Goal: Communication & Community: Answer question/provide support

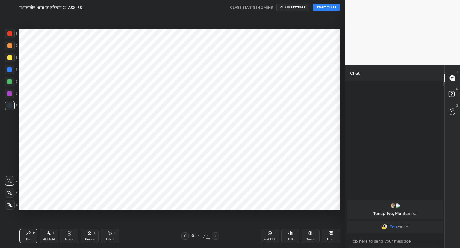
scroll to position [29765, 29653]
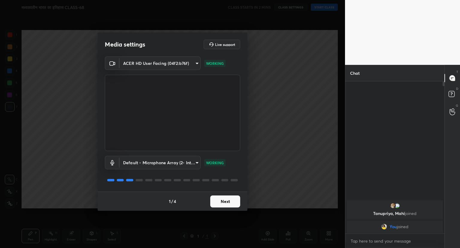
click at [226, 202] on button "Next" at bounding box center [225, 201] width 30 height 12
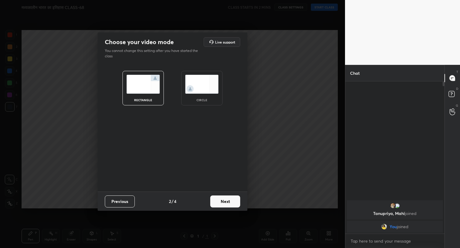
click at [226, 202] on button "Next" at bounding box center [225, 201] width 30 height 12
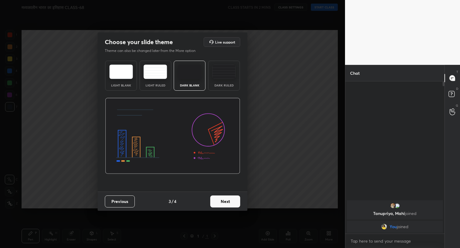
click at [226, 202] on button "Next" at bounding box center [225, 201] width 30 height 12
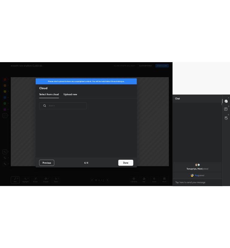
scroll to position [89, 192]
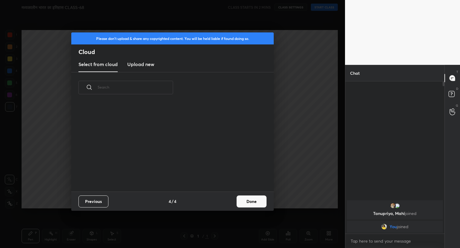
click at [254, 204] on button "Done" at bounding box center [252, 201] width 30 height 12
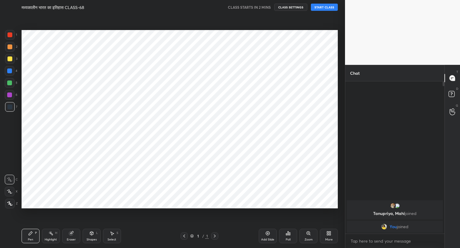
click at [266, 235] on icon at bounding box center [268, 233] width 5 height 5
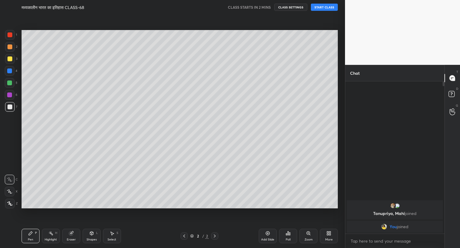
click at [322, 7] on button "START CLASS" at bounding box center [324, 7] width 27 height 7
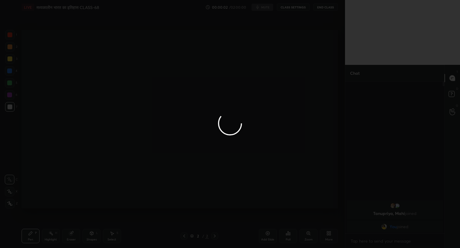
drag, startPoint x: 454, startPoint y: 126, endPoint x: 340, endPoint y: 182, distance: 126.9
click at [340, 182] on div at bounding box center [230, 124] width 460 height 248
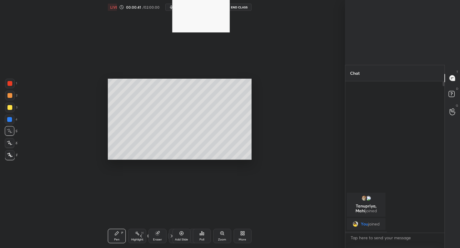
scroll to position [0, 0]
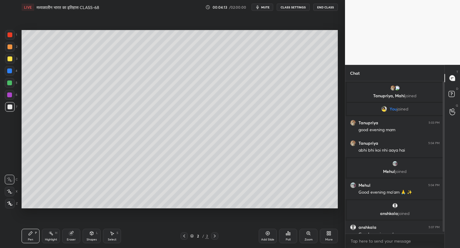
drag, startPoint x: 445, startPoint y: 172, endPoint x: 444, endPoint y: 216, distance: 44.4
click at [444, 216] on div "Chat Tanupriya, Mahi joined You joined Tanupriya 5:03 PM good evening mam Tanup…" at bounding box center [402, 156] width 115 height 183
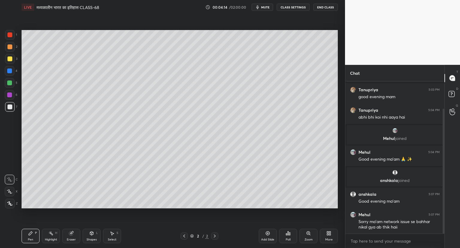
drag, startPoint x: 444, startPoint y: 216, endPoint x: 444, endPoint y: 231, distance: 14.4
click at [444, 231] on div at bounding box center [444, 171] width 2 height 125
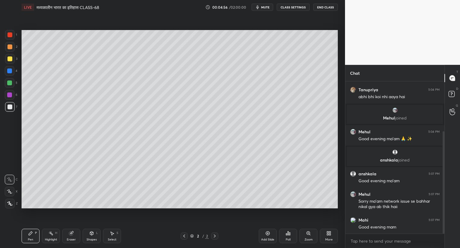
scroll to position [74, 0]
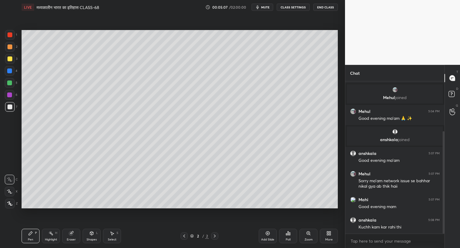
drag, startPoint x: 443, startPoint y: 216, endPoint x: 446, endPoint y: 224, distance: 8.6
click at [446, 224] on div "Chat Tanupriya 5:03 PM good evening mam Tanupriya 5:04 PM abhi bhi koi nhi aaya…" at bounding box center [402, 156] width 115 height 183
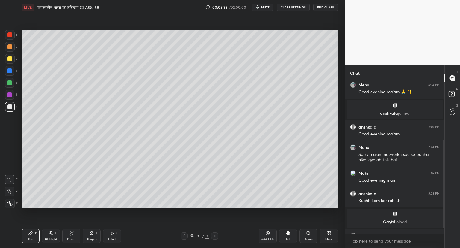
scroll to position [111, 0]
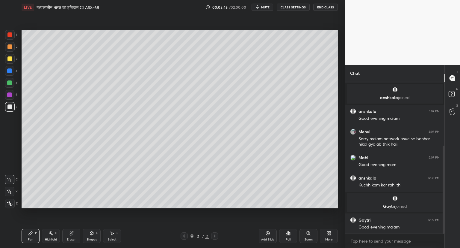
click at [10, 192] on icon at bounding box center [9, 191] width 5 height 4
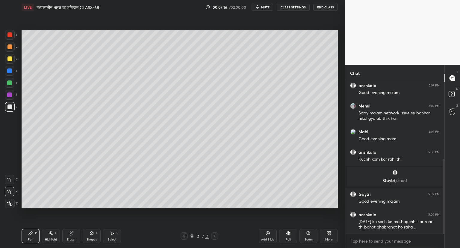
scroll to position [158, 0]
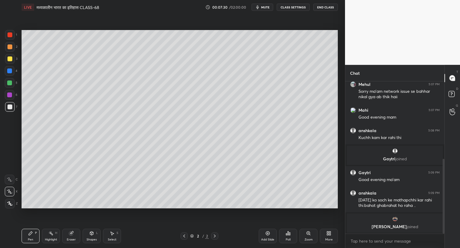
click at [267, 232] on icon at bounding box center [268, 233] width 5 height 5
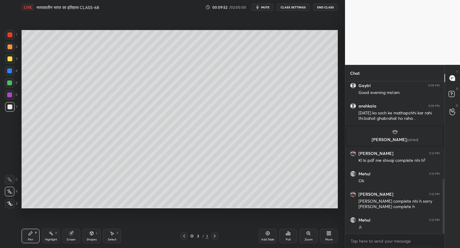
scroll to position [270, 0]
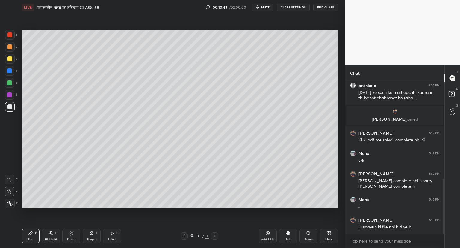
click at [270, 232] on icon at bounding box center [268, 233] width 5 height 5
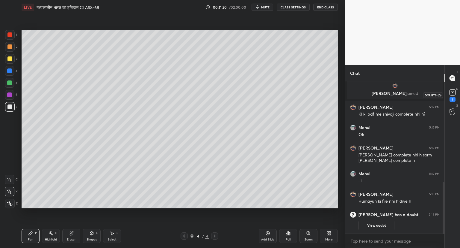
click at [452, 95] on rect at bounding box center [453, 93] width 6 height 6
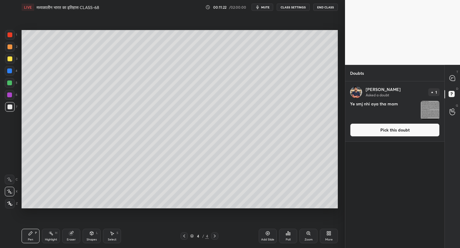
click at [415, 126] on button "Pick this doubt" at bounding box center [395, 129] width 90 height 13
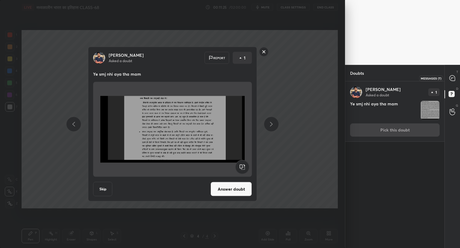
click at [454, 77] on icon at bounding box center [452, 77] width 5 height 5
type textarea "x"
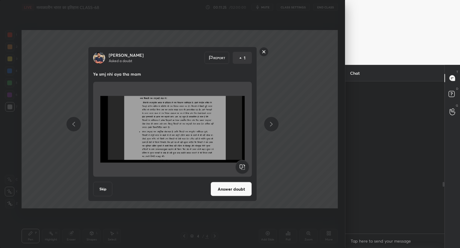
scroll to position [150, 97]
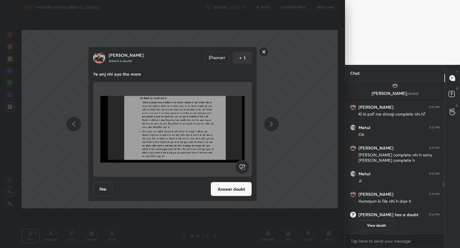
click at [263, 51] on rect at bounding box center [264, 51] width 9 height 9
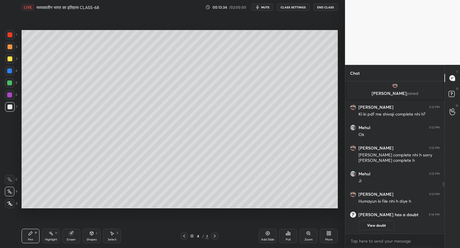
click at [268, 234] on icon at bounding box center [268, 233] width 5 height 5
click at [72, 232] on icon at bounding box center [71, 232] width 3 height 3
click at [31, 235] on icon at bounding box center [30, 233] width 5 height 5
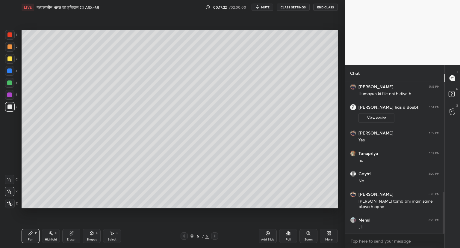
scroll to position [429, 0]
click at [269, 232] on icon at bounding box center [268, 233] width 5 height 5
click at [269, 234] on icon at bounding box center [268, 233] width 5 height 5
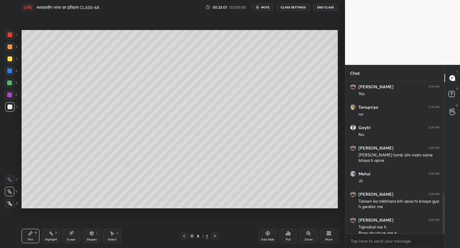
scroll to position [414, 0]
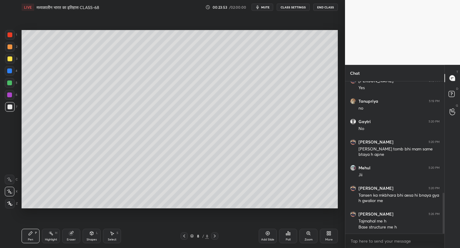
click at [330, 235] on icon at bounding box center [329, 233] width 5 height 5
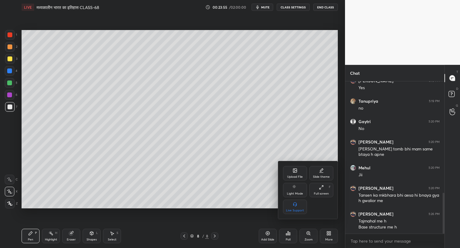
click at [296, 170] on icon at bounding box center [295, 170] width 4 height 4
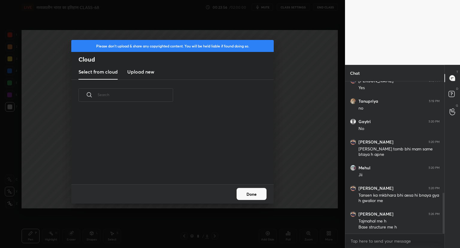
scroll to position [74, 192]
click at [151, 70] on h3 "Upload new" at bounding box center [140, 71] width 27 height 7
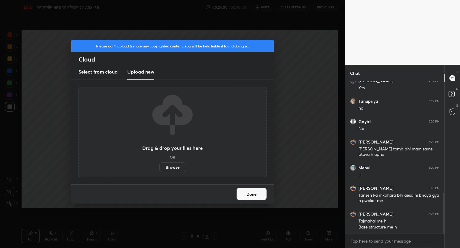
click at [170, 171] on label "Browse" at bounding box center [172, 167] width 27 height 10
click at [159, 171] on input "Browse" at bounding box center [159, 167] width 0 height 10
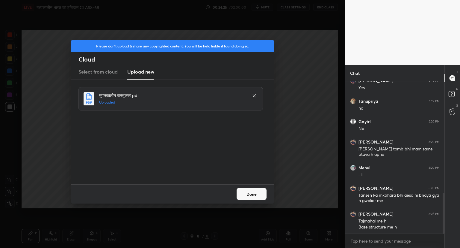
click at [259, 196] on button "Done" at bounding box center [252, 194] width 30 height 12
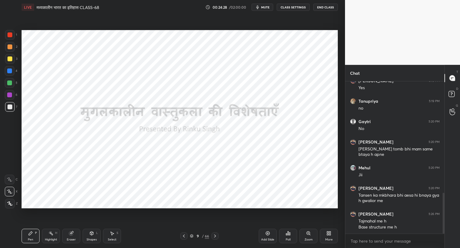
click at [190, 236] on icon at bounding box center [192, 236] width 4 height 4
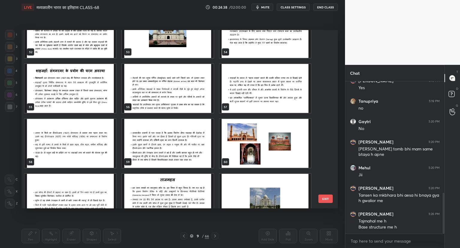
scroll to position [958, 0]
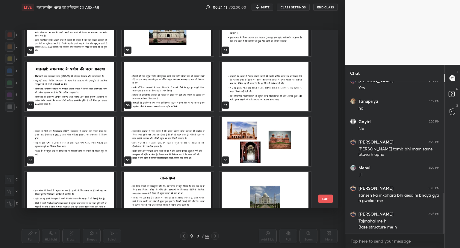
drag, startPoint x: 327, startPoint y: 172, endPoint x: 330, endPoint y: 179, distance: 7.1
click at [330, 179] on div "52 53 54 55 56 57 58 59 60 61 62 63 64 65 66 EXIT" at bounding box center [180, 119] width 317 height 178
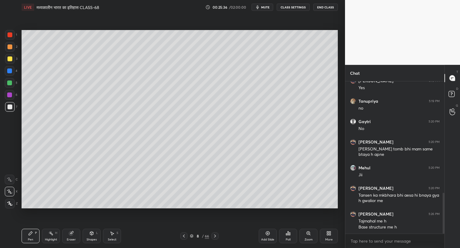
scroll to position [434, 0]
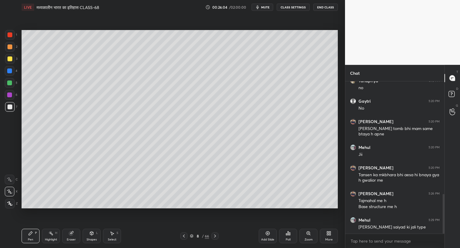
click at [267, 233] on icon at bounding box center [268, 233] width 5 height 5
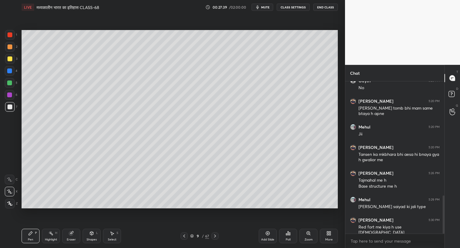
scroll to position [475, 0]
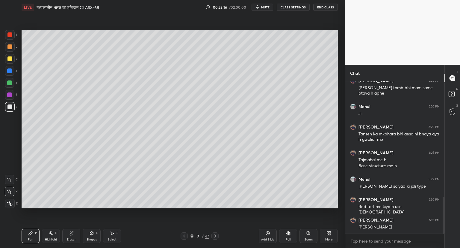
click at [10, 37] on div at bounding box center [9, 34] width 5 height 5
click at [10, 83] on div at bounding box center [9, 82] width 5 height 5
click at [267, 233] on icon at bounding box center [268, 233] width 5 height 5
click at [8, 108] on div at bounding box center [9, 106] width 5 height 5
click at [183, 236] on icon at bounding box center [184, 235] width 5 height 5
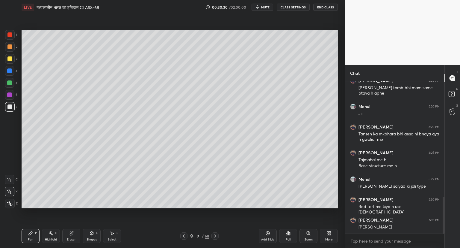
click at [217, 236] on icon at bounding box center [215, 235] width 5 height 5
click at [218, 236] on div at bounding box center [215, 235] width 7 height 7
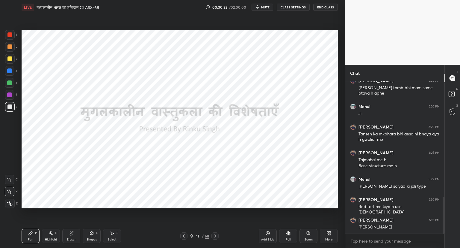
click at [219, 237] on div at bounding box center [215, 235] width 7 height 7
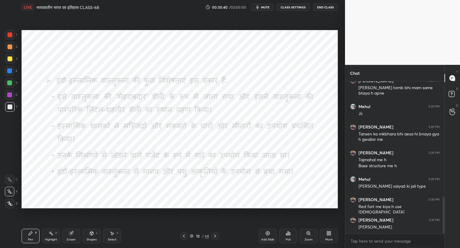
click at [8, 26] on div "1 2 3 4 5 6 7 C X Z C X Z E E Erase all H H LIVE मध्यकालीन भारत का इतिहास CLASS…" at bounding box center [170, 124] width 341 height 248
click at [9, 34] on div at bounding box center [9, 34] width 5 height 5
click at [214, 234] on icon at bounding box center [215, 235] width 5 height 5
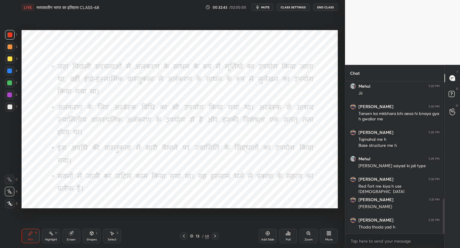
scroll to position [516, 0]
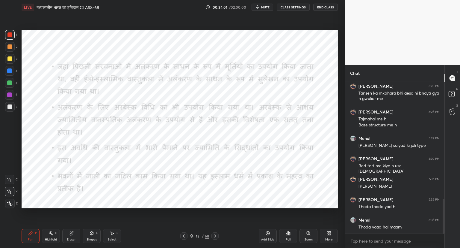
click at [215, 236] on icon at bounding box center [215, 235] width 5 height 5
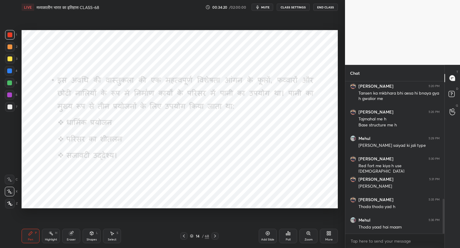
click at [216, 235] on icon at bounding box center [215, 235] width 5 height 5
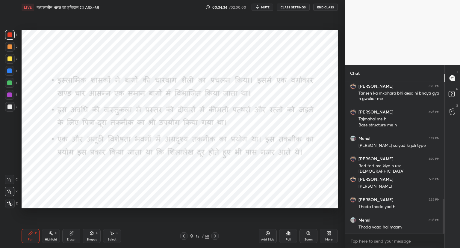
click at [216, 235] on icon at bounding box center [215, 235] width 5 height 5
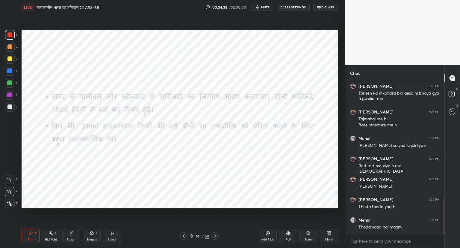
click at [217, 236] on icon at bounding box center [215, 235] width 5 height 5
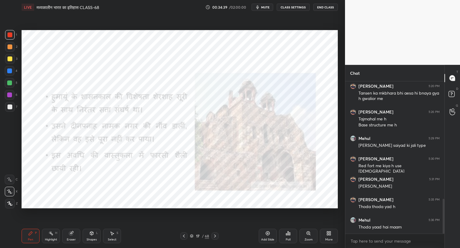
click at [184, 236] on icon at bounding box center [184, 235] width 5 height 5
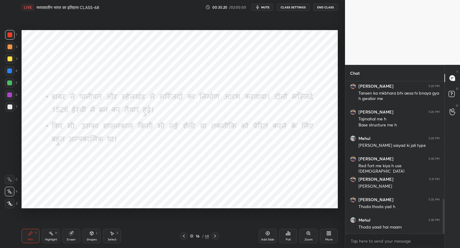
click at [216, 235] on icon at bounding box center [215, 235] width 5 height 5
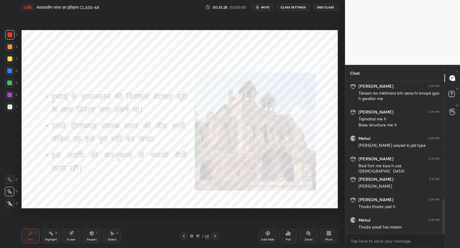
click at [184, 236] on icon at bounding box center [184, 235] width 5 height 5
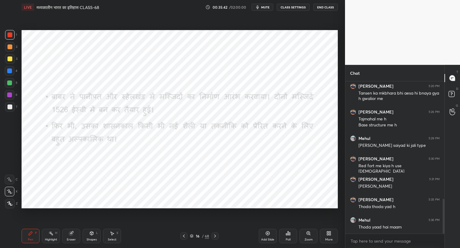
click at [214, 234] on icon at bounding box center [215, 235] width 5 height 5
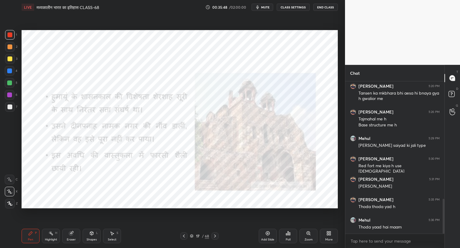
click at [216, 235] on icon at bounding box center [215, 235] width 2 height 3
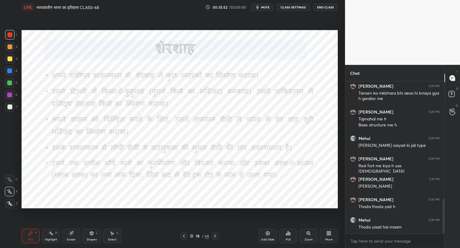
click at [215, 236] on icon at bounding box center [215, 235] width 5 height 5
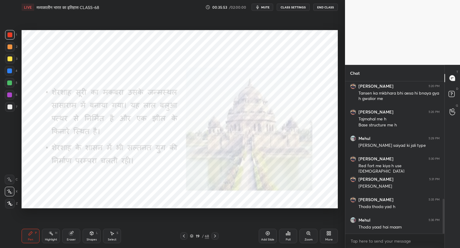
click at [216, 236] on icon at bounding box center [215, 235] width 2 height 3
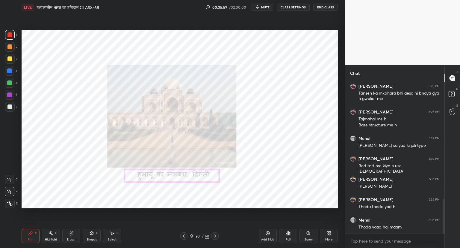
click at [216, 234] on icon at bounding box center [215, 235] width 5 height 5
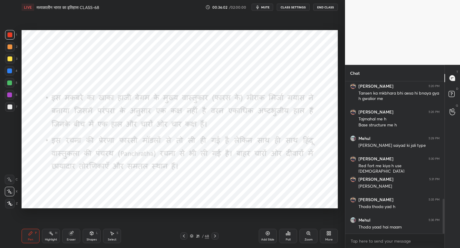
click at [184, 236] on icon at bounding box center [184, 235] width 2 height 3
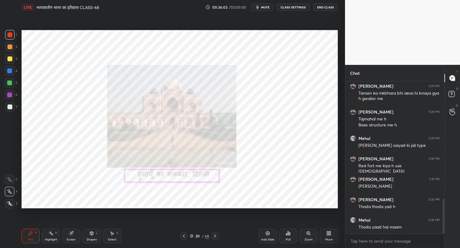
click at [183, 234] on icon at bounding box center [184, 235] width 5 height 5
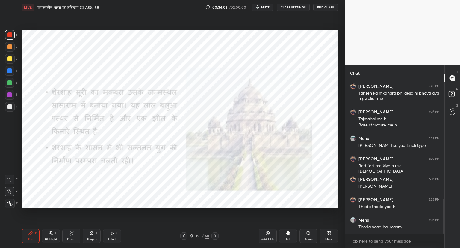
click at [215, 233] on div at bounding box center [215, 235] width 7 height 7
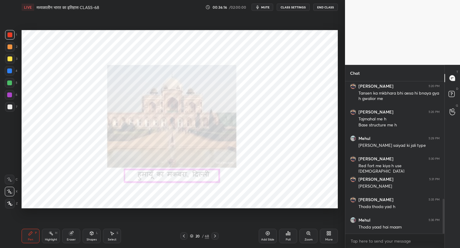
click at [216, 234] on icon at bounding box center [215, 235] width 5 height 5
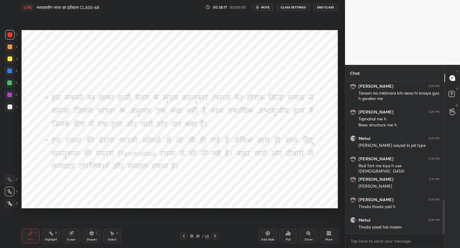
scroll to position [536, 0]
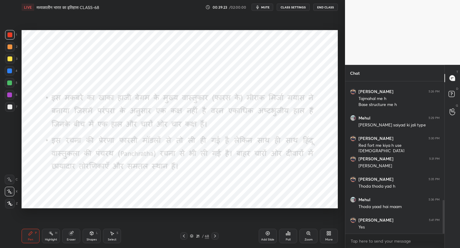
click at [183, 234] on icon at bounding box center [184, 235] width 5 height 5
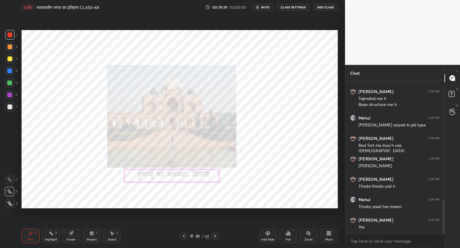
click at [216, 234] on icon at bounding box center [215, 235] width 5 height 5
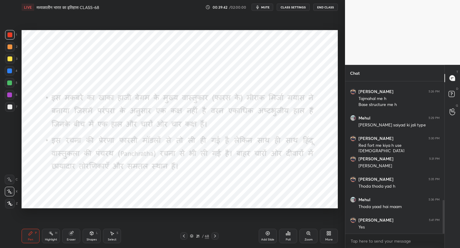
click at [185, 235] on icon at bounding box center [184, 235] width 5 height 5
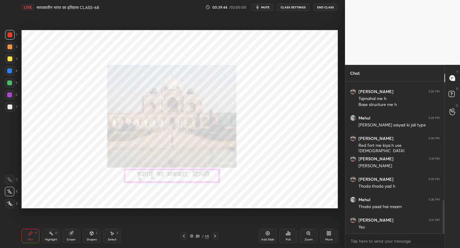
click at [310, 233] on icon at bounding box center [308, 232] width 3 height 3
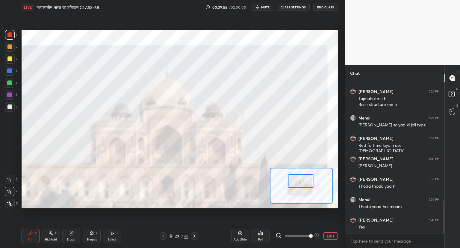
scroll to position [562, 0]
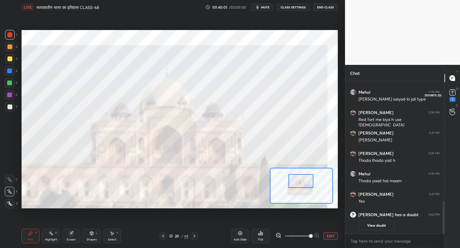
click at [454, 94] on rect at bounding box center [453, 93] width 6 height 6
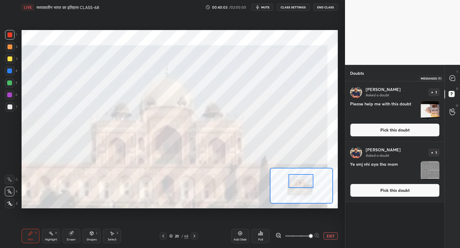
click at [454, 79] on icon at bounding box center [452, 77] width 5 height 5
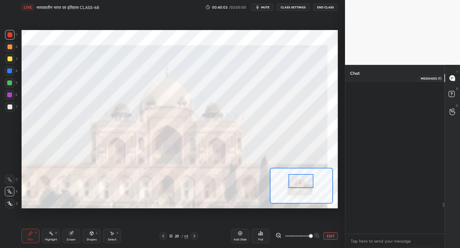
scroll to position [150, 97]
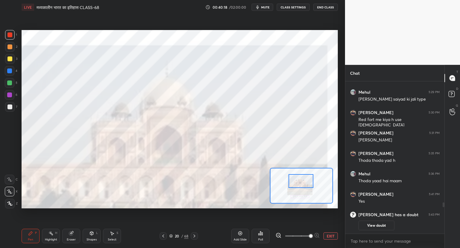
click at [72, 234] on icon at bounding box center [71, 233] width 4 height 4
click at [11, 165] on div at bounding box center [10, 160] width 10 height 10
click at [31, 233] on icon at bounding box center [31, 233] width 4 height 4
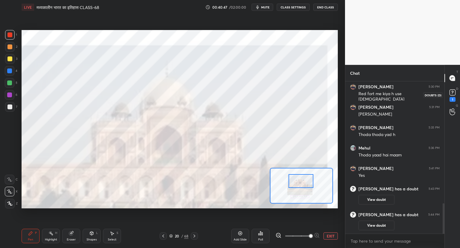
click at [453, 93] on rect at bounding box center [453, 93] width 6 height 6
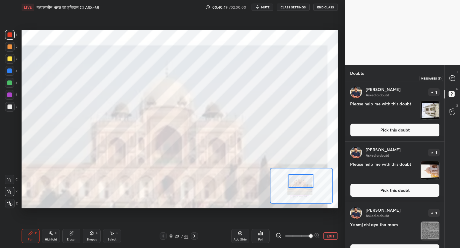
click at [453, 82] on div at bounding box center [453, 78] width 12 height 11
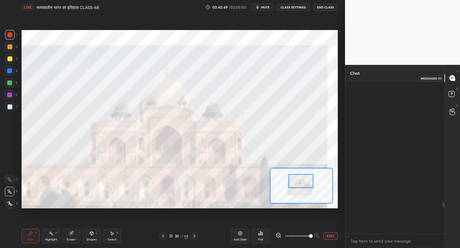
scroll to position [150, 97]
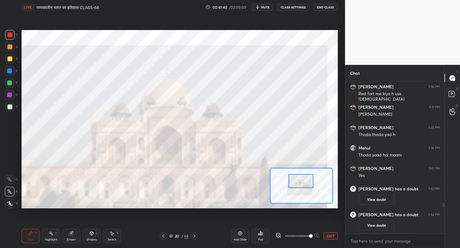
click at [332, 235] on button "EXIT" at bounding box center [331, 235] width 14 height 7
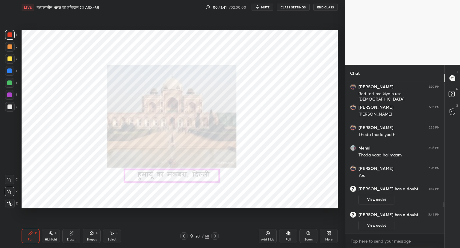
click at [215, 235] on icon at bounding box center [215, 235] width 2 height 3
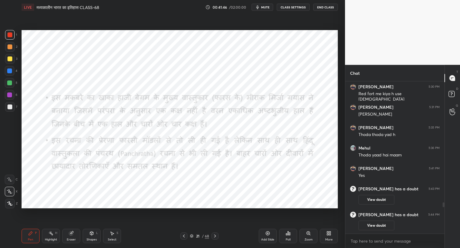
click at [214, 235] on icon at bounding box center [215, 235] width 5 height 5
click at [216, 235] on icon at bounding box center [215, 235] width 5 height 5
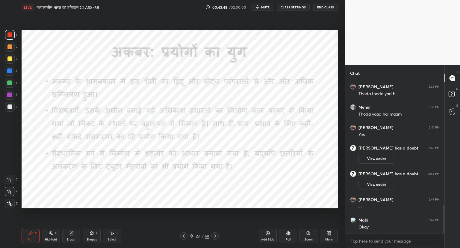
scroll to position [649, 0]
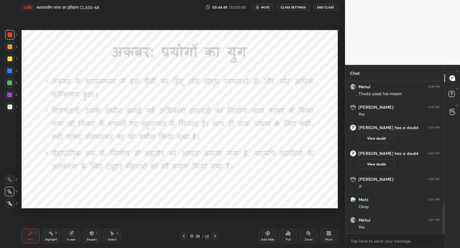
click at [222, 237] on div "23 / 68" at bounding box center [199, 235] width 119 height 7
click at [213, 235] on icon at bounding box center [215, 235] width 5 height 5
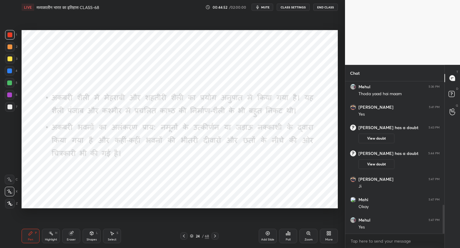
click at [183, 236] on icon at bounding box center [184, 235] width 2 height 3
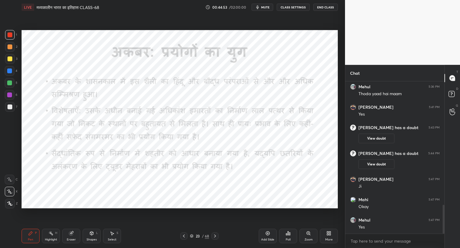
click at [268, 232] on icon at bounding box center [268, 233] width 5 height 5
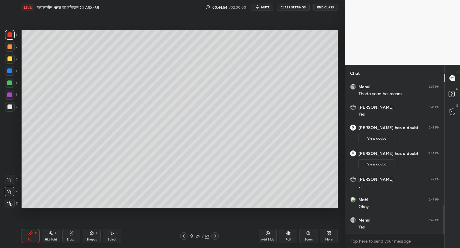
click at [8, 107] on div at bounding box center [9, 106] width 5 height 5
click at [213, 236] on icon at bounding box center [215, 235] width 5 height 5
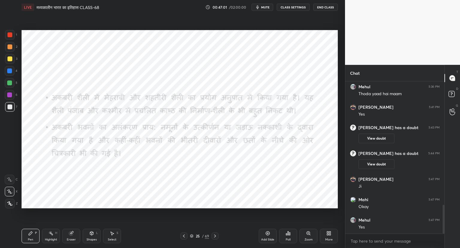
click at [10, 37] on div at bounding box center [10, 35] width 10 height 10
click at [216, 235] on icon at bounding box center [215, 235] width 5 height 5
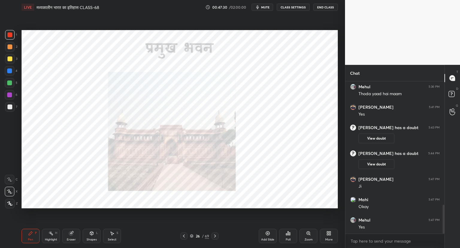
click at [215, 236] on icon at bounding box center [215, 235] width 2 height 3
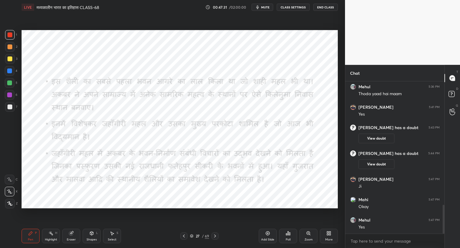
click at [217, 237] on icon at bounding box center [215, 235] width 5 height 5
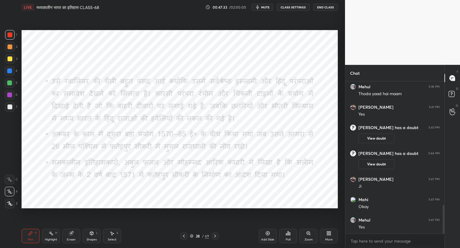
click at [183, 237] on icon at bounding box center [184, 235] width 5 height 5
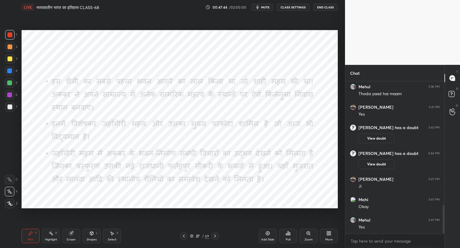
click at [214, 235] on icon at bounding box center [215, 235] width 5 height 5
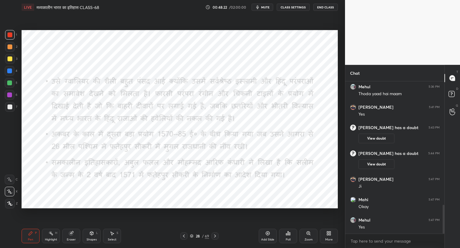
click at [214, 235] on icon at bounding box center [215, 235] width 5 height 5
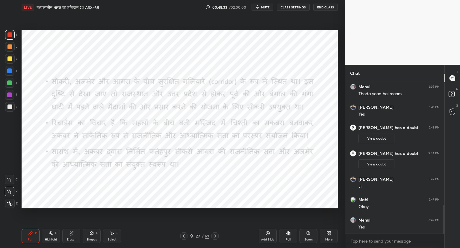
click at [214, 234] on icon at bounding box center [215, 235] width 2 height 3
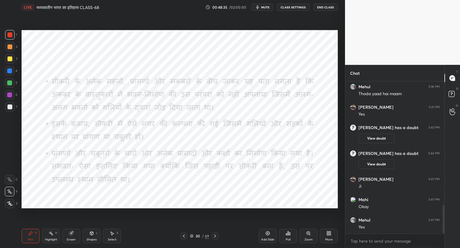
click at [215, 234] on icon at bounding box center [215, 235] width 5 height 5
click at [216, 236] on icon at bounding box center [215, 235] width 5 height 5
click at [217, 236] on icon at bounding box center [215, 235] width 5 height 5
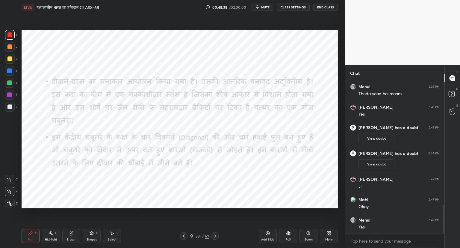
click at [217, 236] on icon at bounding box center [215, 235] width 5 height 5
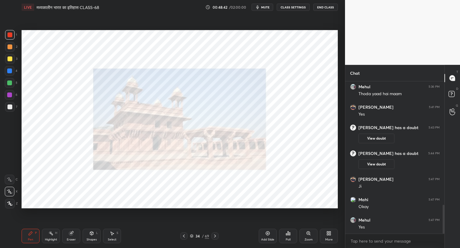
click at [185, 233] on div at bounding box center [183, 235] width 7 height 7
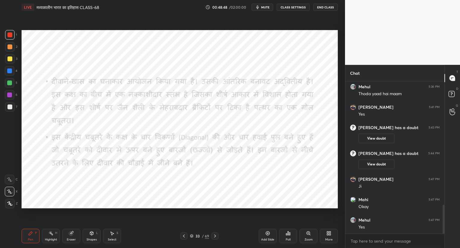
click at [215, 235] on icon at bounding box center [215, 235] width 2 height 3
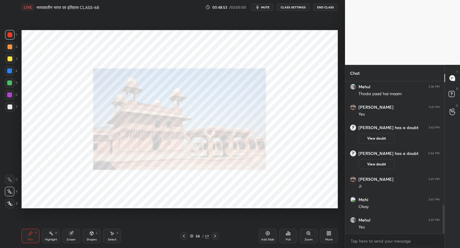
click at [214, 235] on icon at bounding box center [215, 235] width 5 height 5
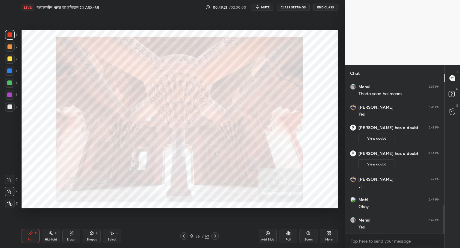
click at [216, 234] on icon at bounding box center [215, 235] width 5 height 5
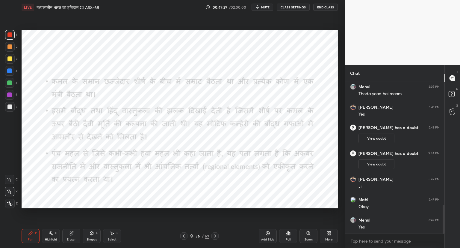
click at [216, 234] on icon at bounding box center [215, 235] width 5 height 5
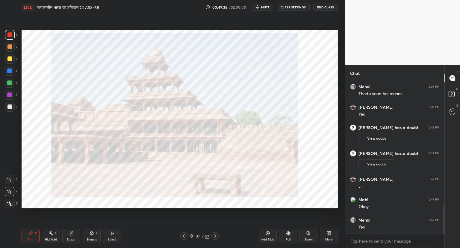
scroll to position [670, 0]
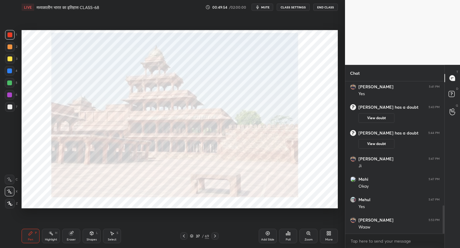
click at [216, 234] on icon at bounding box center [215, 235] width 5 height 5
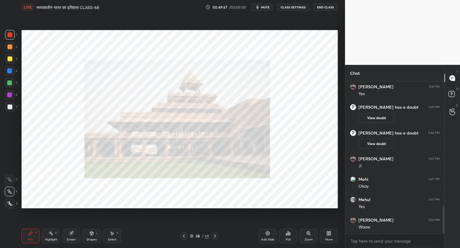
click at [186, 234] on icon at bounding box center [184, 235] width 5 height 5
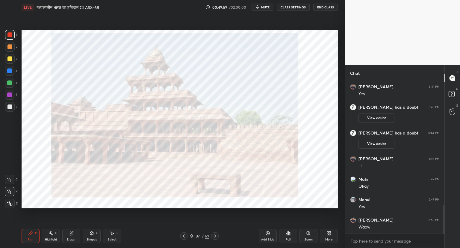
click at [214, 236] on icon at bounding box center [215, 235] width 5 height 5
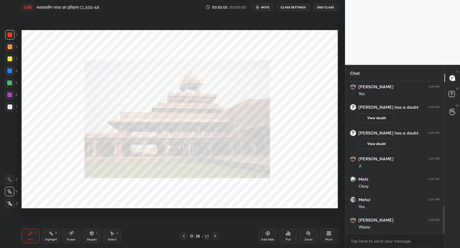
click at [213, 236] on icon at bounding box center [215, 235] width 5 height 5
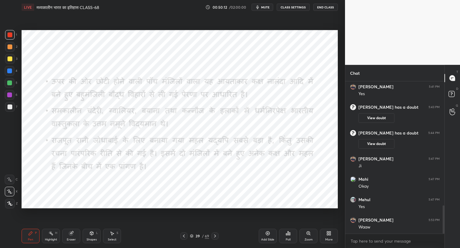
click at [216, 234] on icon at bounding box center [215, 235] width 5 height 5
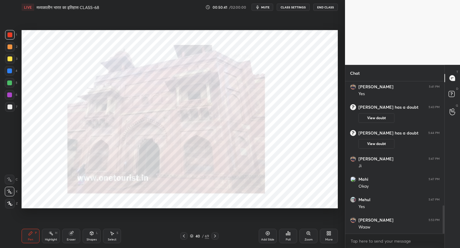
click at [214, 234] on icon at bounding box center [215, 235] width 5 height 5
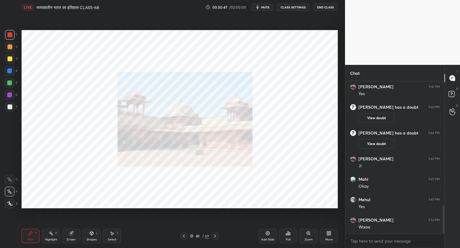
click at [309, 234] on icon at bounding box center [308, 233] width 5 height 5
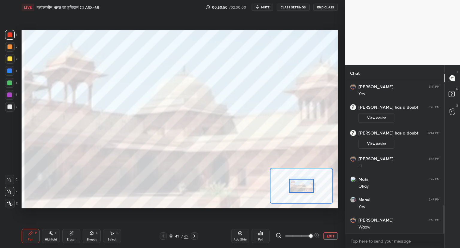
click at [279, 235] on icon at bounding box center [279, 235] width 6 height 6
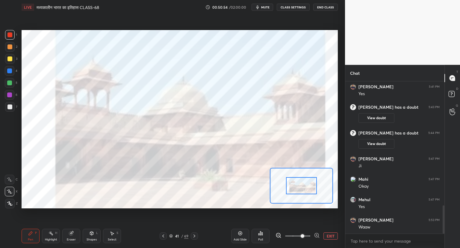
click at [194, 236] on icon at bounding box center [194, 235] width 5 height 5
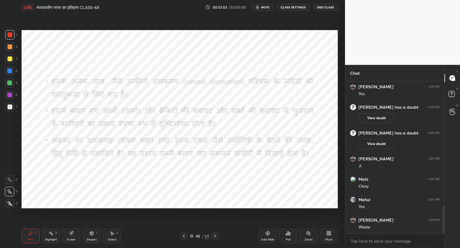
click at [215, 234] on icon at bounding box center [215, 235] width 5 height 5
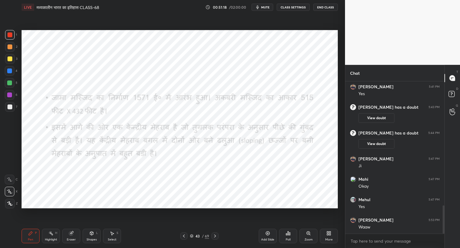
click at [216, 234] on icon at bounding box center [215, 235] width 5 height 5
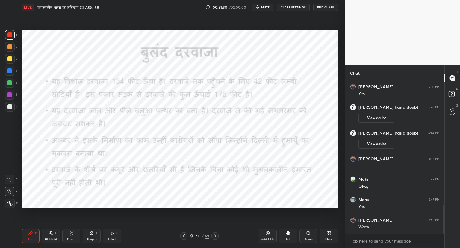
scroll to position [695, 0]
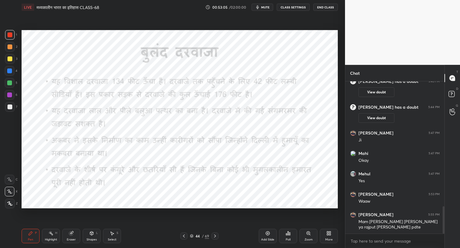
click at [215, 236] on icon at bounding box center [215, 235] width 5 height 5
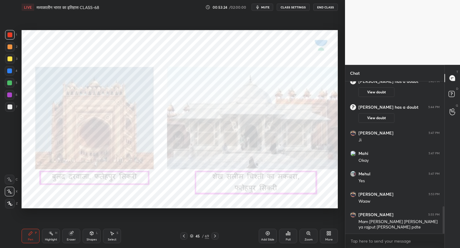
click at [183, 236] on icon at bounding box center [184, 235] width 5 height 5
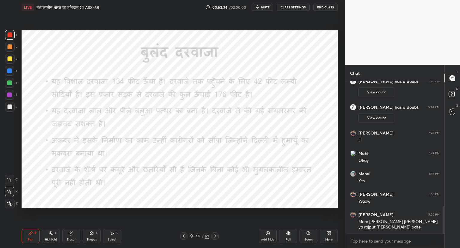
click at [216, 234] on icon at bounding box center [215, 235] width 5 height 5
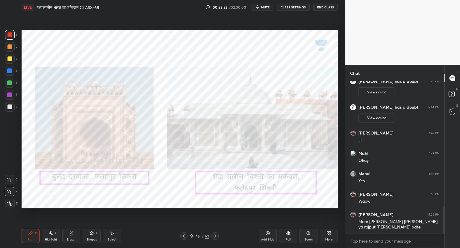
click at [214, 236] on icon at bounding box center [215, 235] width 5 height 5
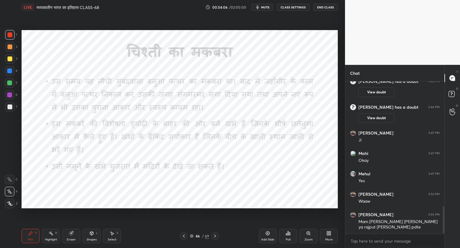
click at [215, 236] on icon at bounding box center [215, 235] width 5 height 5
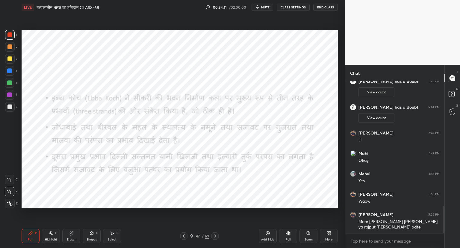
scroll to position [716, 0]
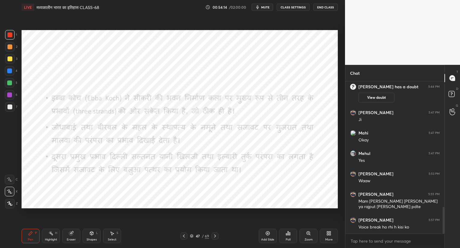
click at [213, 235] on icon at bounding box center [215, 235] width 5 height 5
click at [214, 235] on icon at bounding box center [215, 235] width 5 height 5
click at [185, 235] on icon at bounding box center [184, 235] width 5 height 5
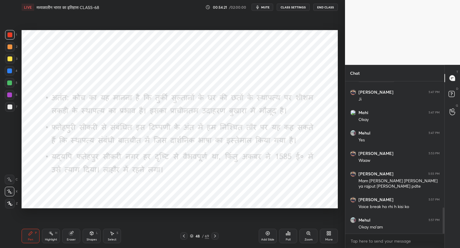
scroll to position [757, 0]
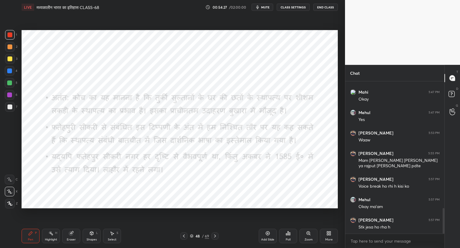
click at [215, 234] on icon at bounding box center [215, 235] width 5 height 5
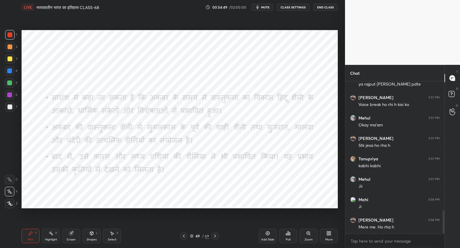
scroll to position [858, 0]
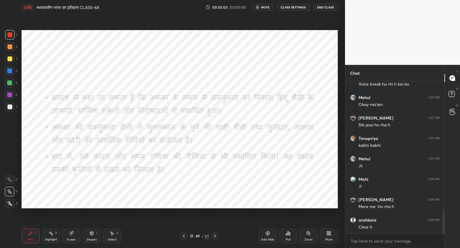
click at [216, 235] on icon at bounding box center [215, 235] width 5 height 5
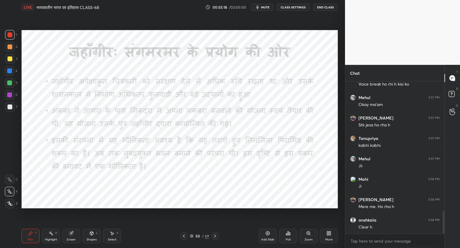
click at [215, 234] on icon at bounding box center [215, 235] width 2 height 3
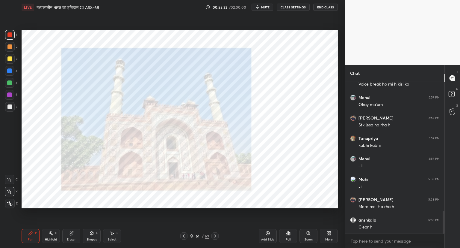
click at [216, 235] on icon at bounding box center [215, 235] width 2 height 3
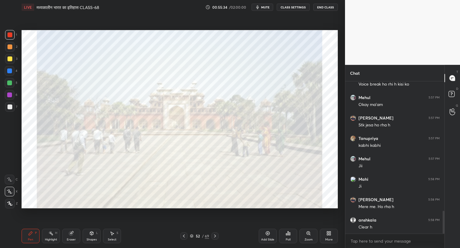
click at [184, 236] on icon at bounding box center [184, 235] width 2 height 3
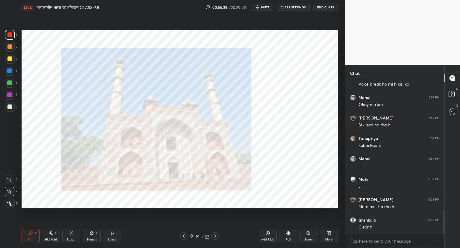
click at [214, 236] on icon at bounding box center [215, 235] width 5 height 5
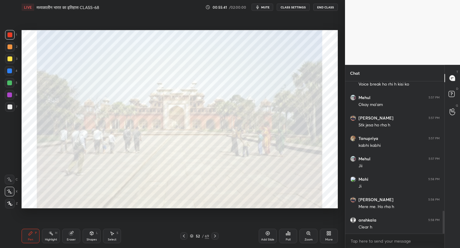
click at [203, 217] on div "Setting up your live class Poll for secs No correct answer Start poll" at bounding box center [179, 118] width 321 height 209
click at [279, 213] on div "Setting up your live class Poll for secs No correct answer Start poll" at bounding box center [179, 118] width 321 height 209
click at [309, 233] on icon at bounding box center [308, 232] width 3 height 3
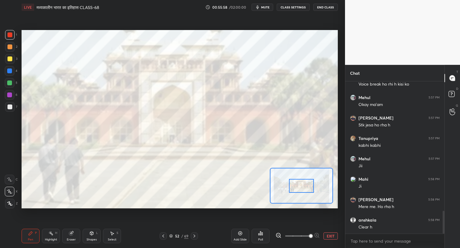
click at [72, 235] on icon at bounding box center [71, 233] width 5 height 5
click at [34, 234] on div "Pen P" at bounding box center [31, 235] width 18 height 14
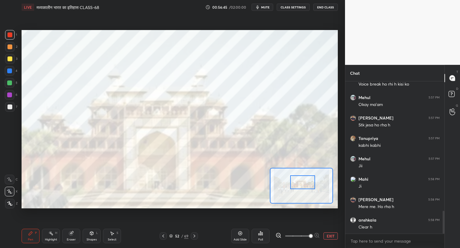
click at [194, 235] on icon at bounding box center [194, 235] width 5 height 5
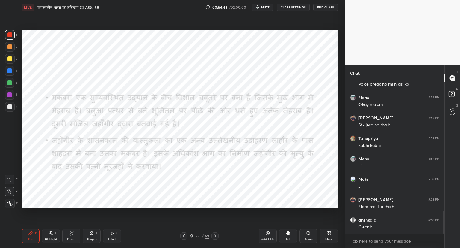
click at [216, 235] on icon at bounding box center [215, 235] width 2 height 3
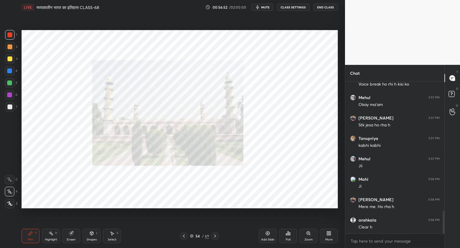
click at [311, 234] on icon at bounding box center [308, 233] width 5 height 5
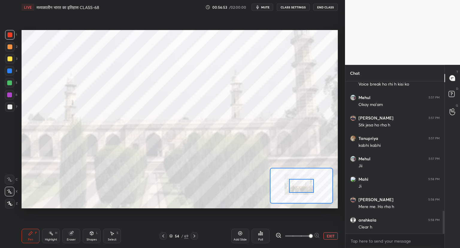
click at [311, 234] on span at bounding box center [311, 236] width 4 height 4
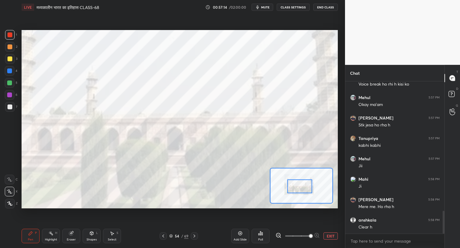
click at [278, 235] on icon at bounding box center [278, 235] width 1 height 0
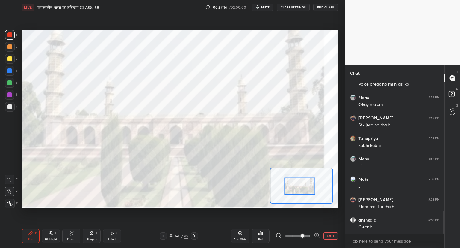
click at [279, 235] on icon at bounding box center [279, 235] width 6 height 6
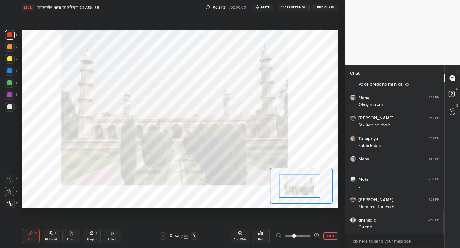
click at [195, 235] on icon at bounding box center [194, 235] width 5 height 5
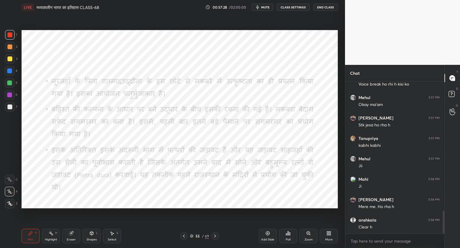
click at [217, 236] on icon at bounding box center [215, 235] width 5 height 5
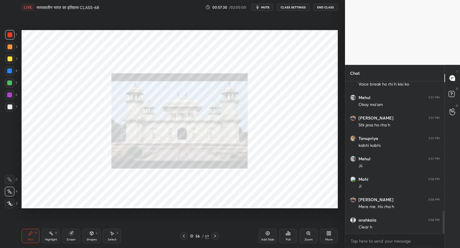
click at [311, 234] on icon at bounding box center [308, 233] width 5 height 5
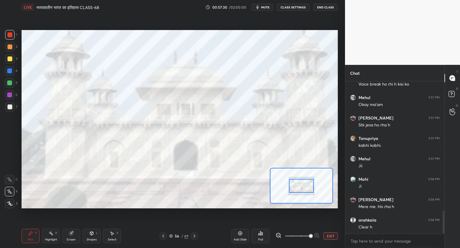
click at [312, 234] on span at bounding box center [311, 236] width 4 height 4
click at [331, 236] on button "EXIT" at bounding box center [331, 235] width 14 height 7
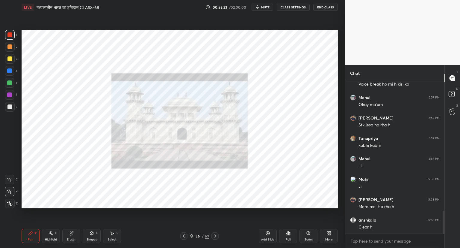
click at [217, 235] on icon at bounding box center [215, 235] width 5 height 5
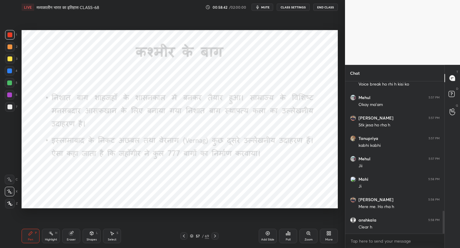
click at [215, 235] on icon at bounding box center [215, 235] width 5 height 5
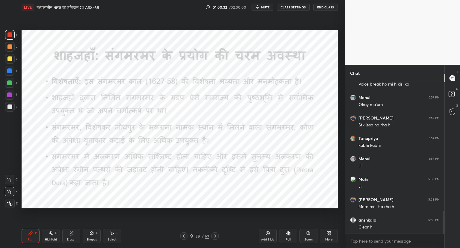
click at [216, 235] on icon at bounding box center [215, 235] width 5 height 5
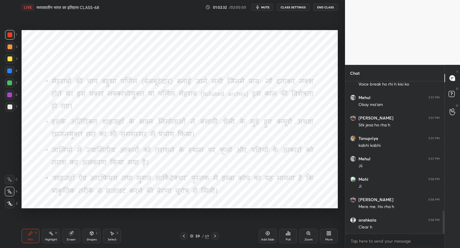
click at [215, 235] on icon at bounding box center [215, 235] width 5 height 5
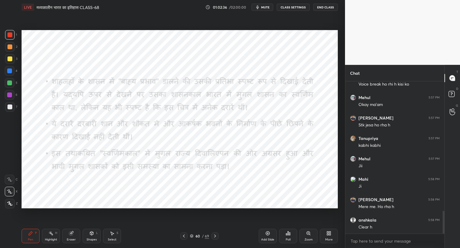
click at [214, 234] on icon at bounding box center [215, 235] width 5 height 5
click at [213, 234] on icon at bounding box center [215, 235] width 5 height 5
click at [216, 235] on icon at bounding box center [215, 235] width 5 height 5
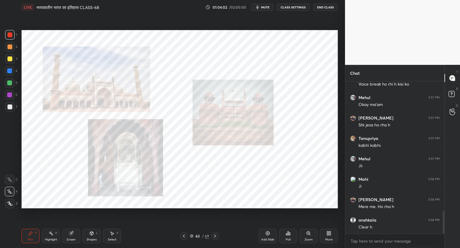
click at [308, 233] on icon at bounding box center [308, 232] width 0 height 1
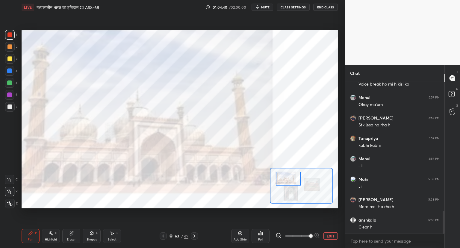
click at [331, 235] on button "EXIT" at bounding box center [331, 235] width 14 height 7
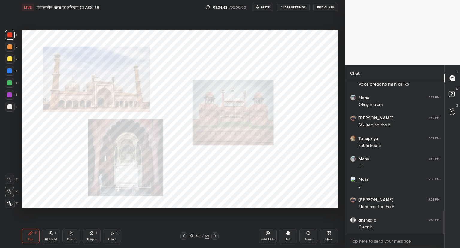
click at [310, 236] on div "Zoom" at bounding box center [309, 235] width 18 height 14
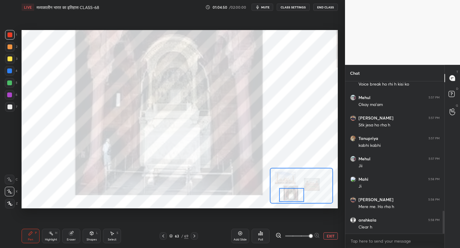
click at [333, 236] on button "EXIT" at bounding box center [331, 235] width 14 height 7
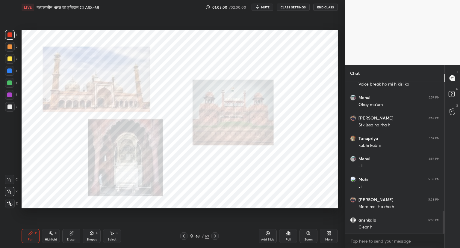
click at [216, 237] on icon at bounding box center [215, 235] width 5 height 5
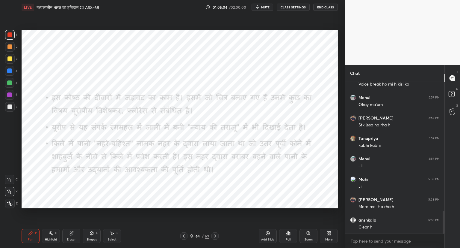
click at [184, 235] on icon at bounding box center [184, 235] width 2 height 3
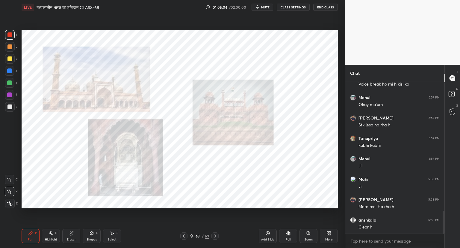
click at [186, 235] on icon at bounding box center [184, 235] width 5 height 5
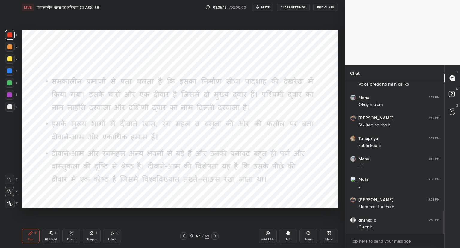
click at [214, 234] on icon at bounding box center [215, 235] width 2 height 3
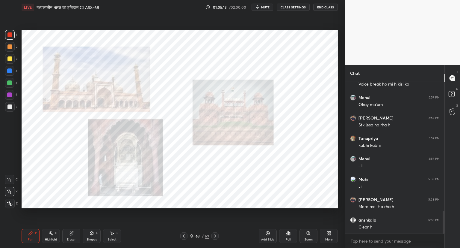
scroll to position [2, 2]
click at [215, 235] on icon at bounding box center [215, 235] width 5 height 5
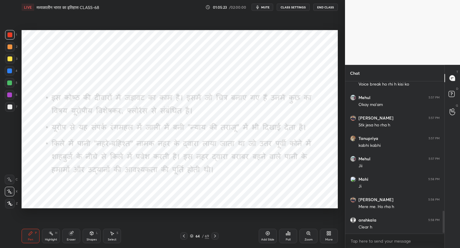
scroll to position [150, 97]
click at [216, 234] on icon at bounding box center [215, 235] width 5 height 5
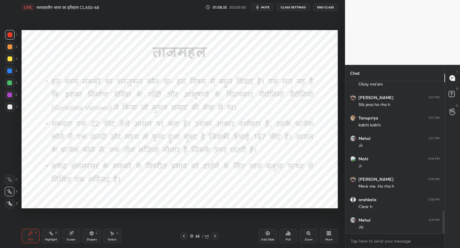
scroll to position [899, 0]
click at [216, 236] on icon at bounding box center [215, 235] width 2 height 3
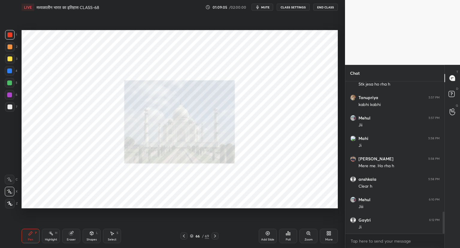
click at [215, 236] on icon at bounding box center [215, 235] width 5 height 5
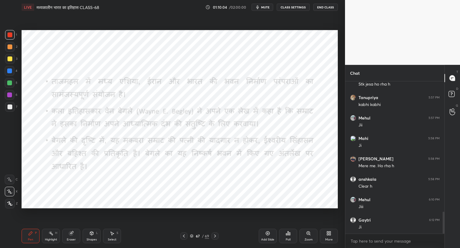
click at [184, 236] on icon at bounding box center [184, 235] width 5 height 5
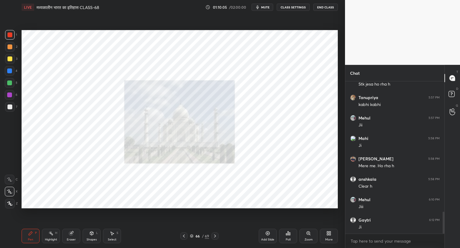
click at [185, 235] on icon at bounding box center [184, 235] width 5 height 5
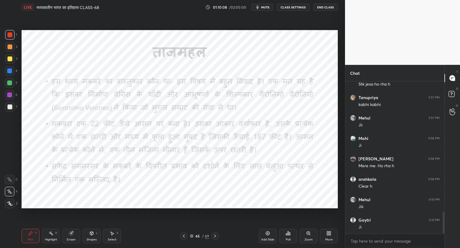
click at [214, 236] on icon at bounding box center [215, 235] width 5 height 5
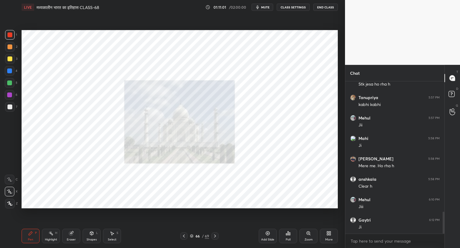
click at [216, 234] on icon at bounding box center [215, 235] width 5 height 5
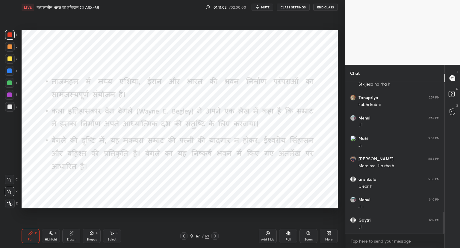
click at [216, 235] on icon at bounding box center [215, 235] width 5 height 5
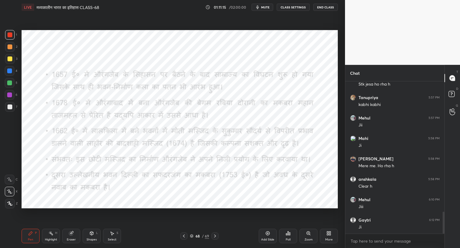
click at [213, 234] on icon at bounding box center [215, 235] width 5 height 5
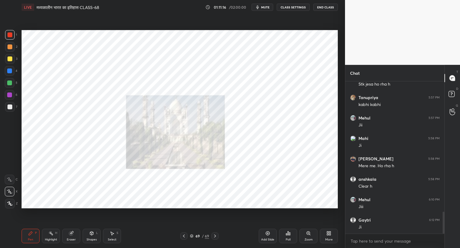
click at [310, 235] on icon at bounding box center [308, 233] width 5 height 5
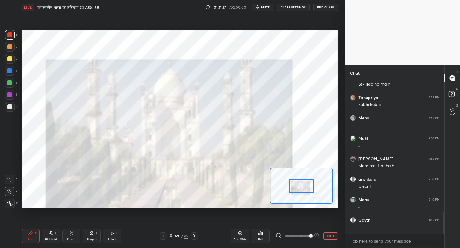
click at [311, 236] on span at bounding box center [311, 236] width 4 height 4
click at [194, 234] on icon at bounding box center [194, 235] width 5 height 5
click at [332, 234] on button "EXIT" at bounding box center [331, 235] width 14 height 7
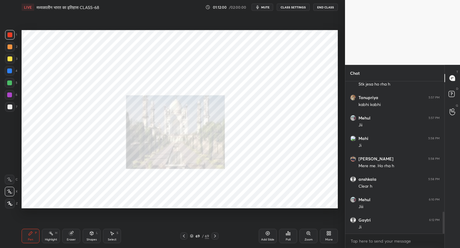
click at [213, 236] on icon at bounding box center [215, 235] width 5 height 5
click at [213, 235] on icon at bounding box center [215, 235] width 5 height 5
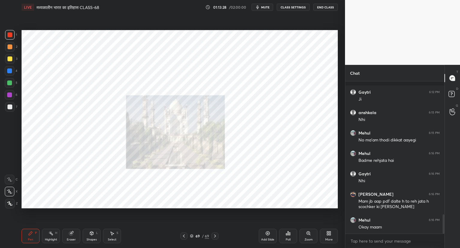
scroll to position [1053, 0]
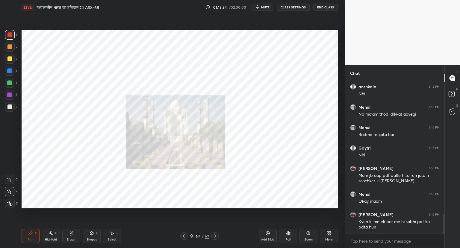
click at [265, 232] on div "Add Slide" at bounding box center [268, 235] width 18 height 14
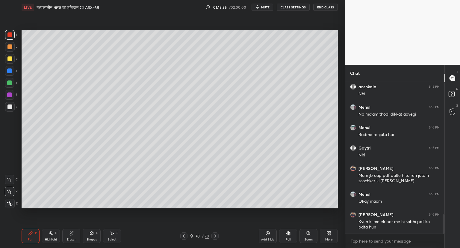
click at [10, 106] on div at bounding box center [9, 106] width 5 height 5
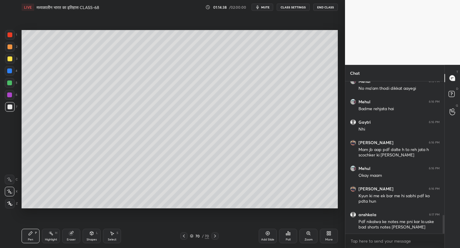
scroll to position [1099, 0]
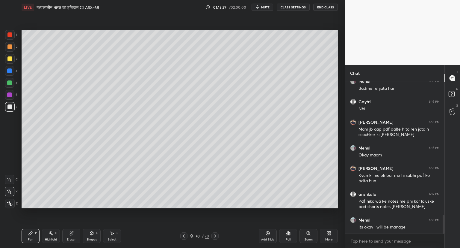
click at [266, 8] on span "mute" at bounding box center [265, 7] width 8 height 4
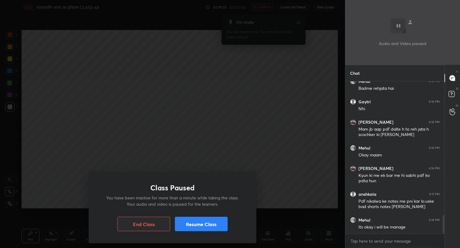
click at [215, 225] on button "Resume Class" at bounding box center [201, 223] width 53 height 14
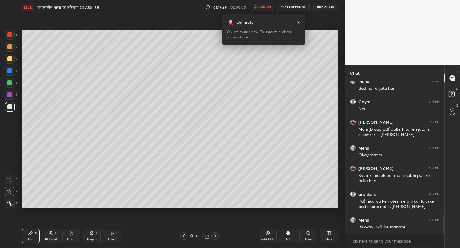
click at [265, 6] on span "unmute" at bounding box center [265, 7] width 13 height 4
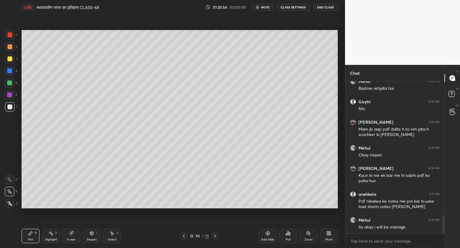
click at [329, 230] on div "More" at bounding box center [329, 235] width 18 height 14
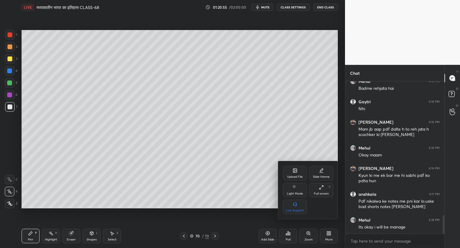
click at [294, 171] on icon at bounding box center [295, 170] width 4 height 4
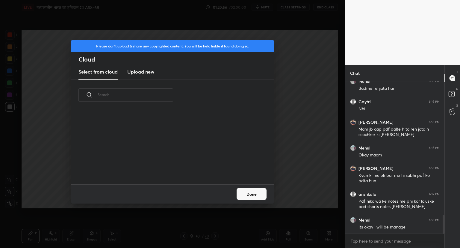
scroll to position [74, 192]
click at [152, 71] on h3 "Upload new" at bounding box center [140, 71] width 27 height 7
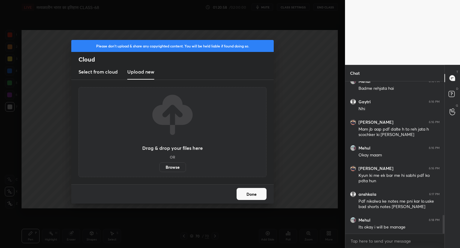
click at [174, 170] on label "Browse" at bounding box center [172, 167] width 27 height 10
click at [159, 170] on input "Browse" at bounding box center [159, 167] width 0 height 10
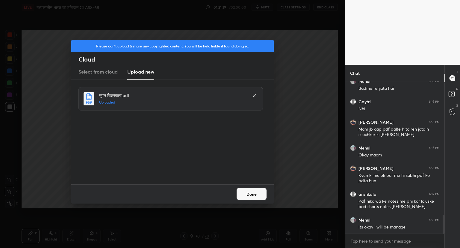
click at [255, 196] on button "Done" at bounding box center [252, 194] width 30 height 12
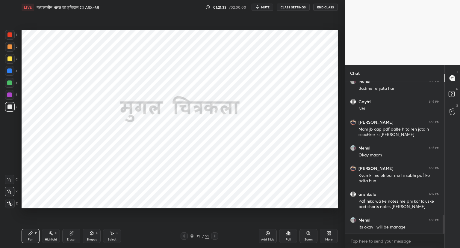
click at [8, 35] on div at bounding box center [9, 34] width 5 height 5
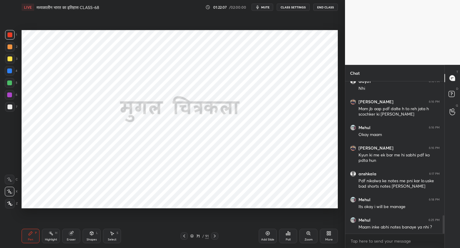
scroll to position [1125, 0]
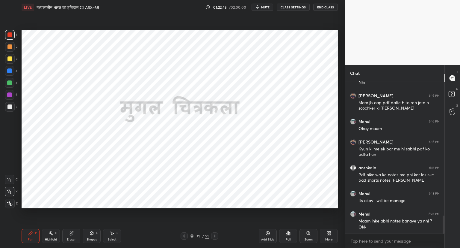
click at [217, 236] on icon at bounding box center [215, 235] width 5 height 5
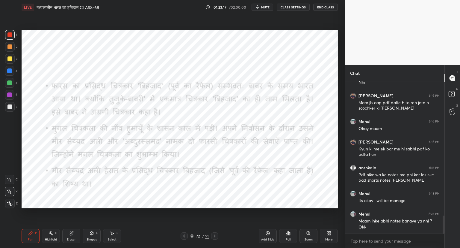
click at [266, 234] on icon at bounding box center [268, 233] width 5 height 5
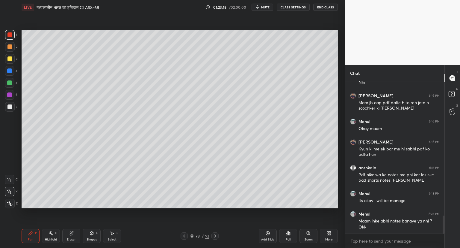
click at [11, 109] on div at bounding box center [9, 106] width 5 height 5
click at [269, 232] on icon at bounding box center [268, 233] width 4 height 4
click at [72, 235] on icon at bounding box center [71, 233] width 4 height 4
click at [33, 234] on div "Pen P" at bounding box center [31, 235] width 18 height 14
click at [73, 234] on icon at bounding box center [71, 233] width 5 height 5
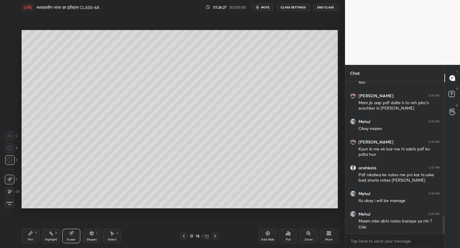
click at [30, 236] on div "Pen P" at bounding box center [31, 235] width 18 height 14
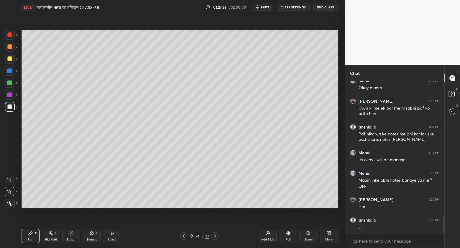
scroll to position [1186, 0]
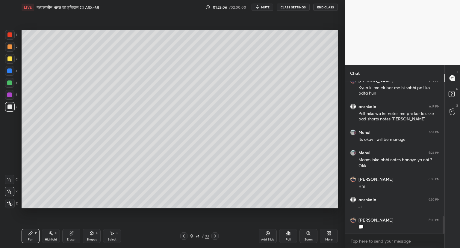
click at [269, 230] on div "Add Slide" at bounding box center [268, 235] width 18 height 14
click at [77, 234] on div "Eraser" at bounding box center [71, 235] width 18 height 14
click at [37, 233] on div "Pen P" at bounding box center [31, 235] width 18 height 14
click at [267, 232] on icon at bounding box center [268, 233] width 5 height 5
click at [267, 231] on icon at bounding box center [268, 233] width 5 height 5
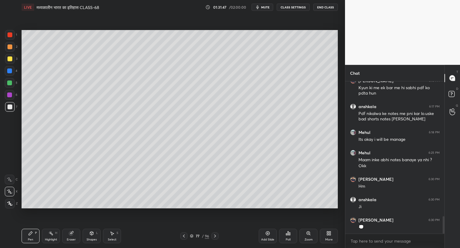
click at [183, 236] on icon at bounding box center [184, 235] width 5 height 5
click at [215, 234] on icon at bounding box center [215, 235] width 5 height 5
click at [216, 234] on icon at bounding box center [215, 235] width 5 height 5
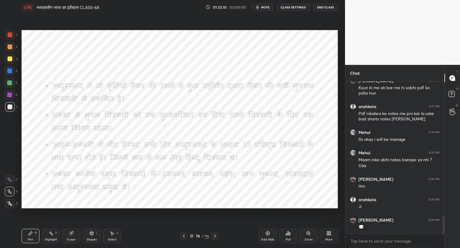
click at [182, 235] on icon at bounding box center [184, 235] width 5 height 5
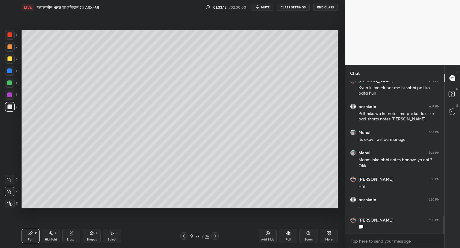
click at [268, 233] on icon at bounding box center [268, 233] width 2 height 2
click at [214, 236] on icon at bounding box center [215, 235] width 5 height 5
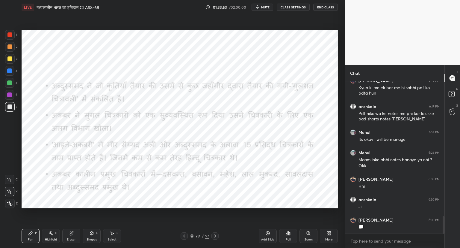
click at [11, 34] on div at bounding box center [9, 34] width 5 height 5
click at [216, 235] on icon at bounding box center [215, 235] width 5 height 5
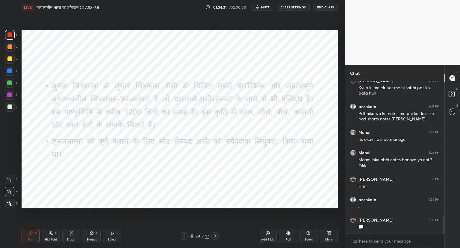
click at [217, 234] on icon at bounding box center [215, 235] width 5 height 5
click at [170, 213] on div "Setting up your live class Poll for secs No correct answer Start poll" at bounding box center [179, 118] width 321 height 209
click at [213, 235] on icon at bounding box center [215, 235] width 5 height 5
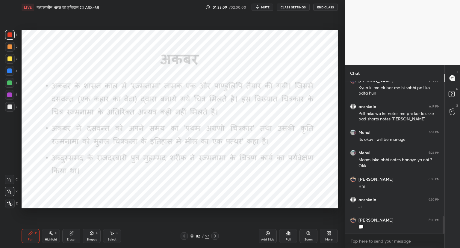
click at [214, 235] on icon at bounding box center [215, 235] width 5 height 5
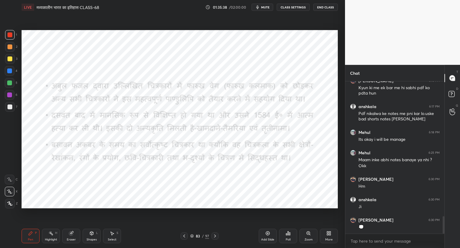
click at [216, 235] on icon at bounding box center [215, 235] width 5 height 5
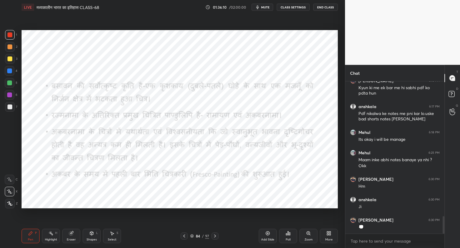
click at [215, 235] on icon at bounding box center [215, 235] width 2 height 3
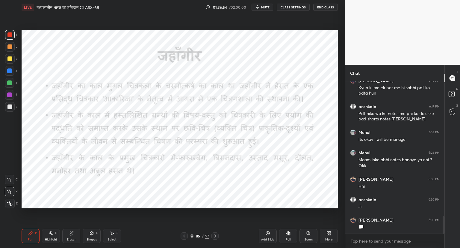
click at [215, 233] on div at bounding box center [215, 235] width 7 height 7
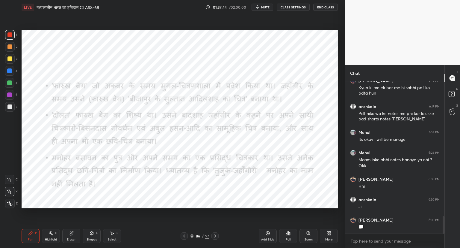
click at [215, 235] on icon at bounding box center [215, 235] width 5 height 5
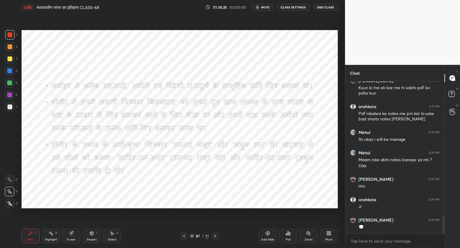
click at [215, 235] on icon at bounding box center [215, 235] width 5 height 5
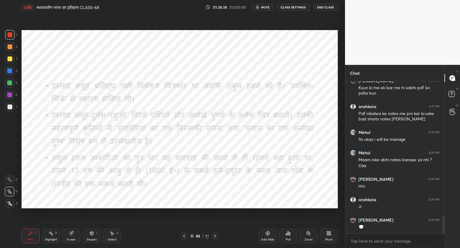
click at [214, 234] on icon at bounding box center [215, 235] width 2 height 3
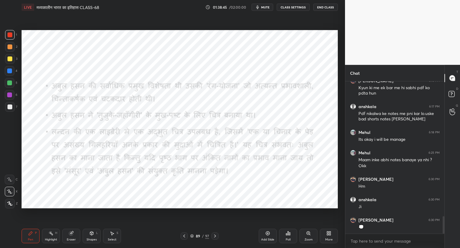
click at [216, 234] on icon at bounding box center [215, 235] width 5 height 5
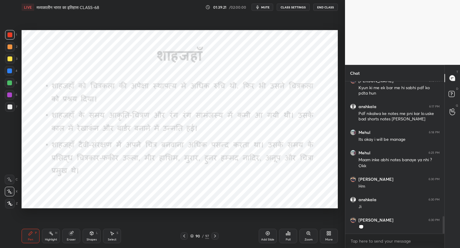
click at [217, 236] on icon at bounding box center [215, 235] width 5 height 5
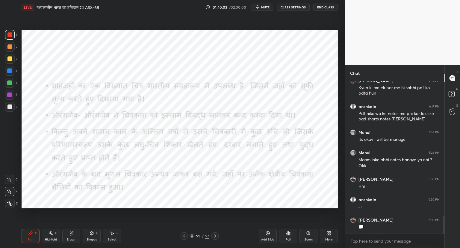
click at [215, 236] on icon at bounding box center [215, 235] width 5 height 5
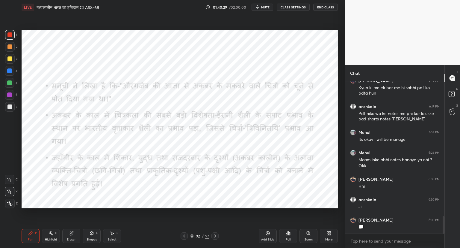
click at [215, 235] on icon at bounding box center [215, 235] width 5 height 5
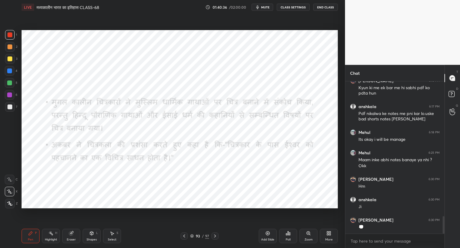
click at [216, 235] on icon at bounding box center [215, 235] width 5 height 5
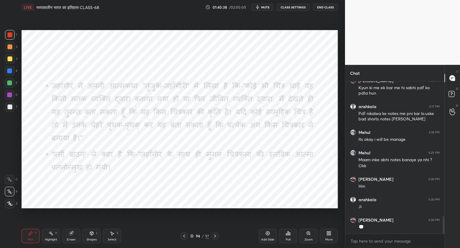
click at [216, 236] on icon at bounding box center [215, 235] width 5 height 5
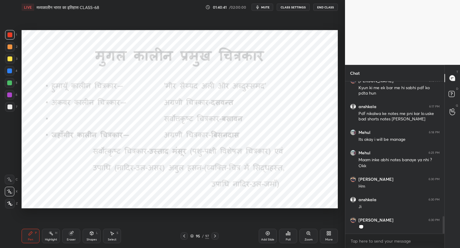
click at [215, 235] on icon at bounding box center [215, 235] width 5 height 5
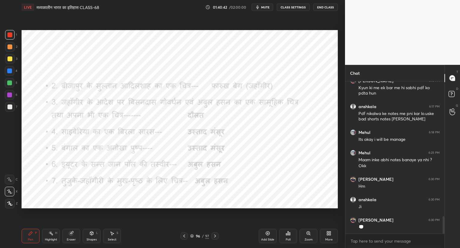
scroll to position [1207, 0]
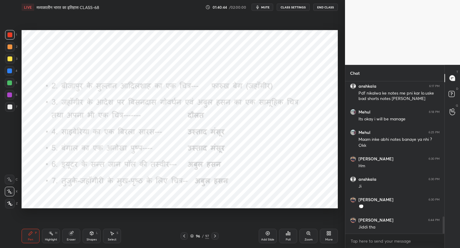
click at [185, 238] on div at bounding box center [184, 235] width 7 height 7
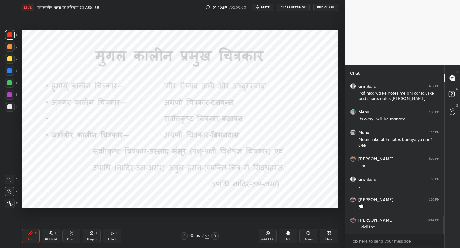
click at [215, 237] on icon at bounding box center [215, 235] width 5 height 5
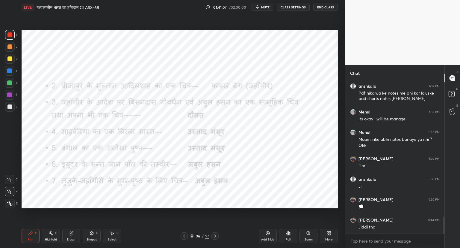
click at [215, 236] on icon at bounding box center [215, 235] width 5 height 5
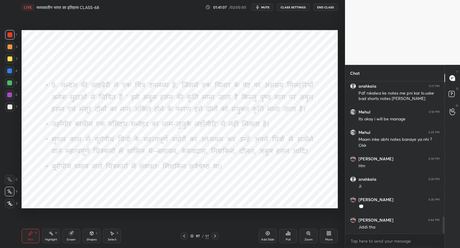
scroll to position [1227, 0]
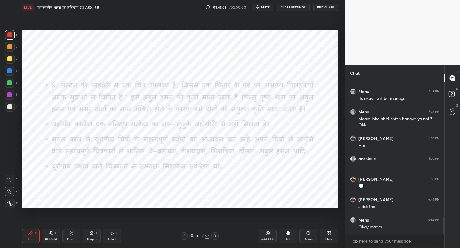
click at [216, 235] on icon at bounding box center [215, 235] width 2 height 3
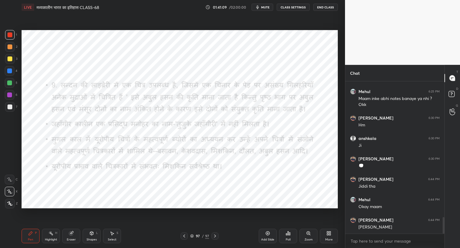
click at [214, 236] on icon at bounding box center [215, 235] width 5 height 5
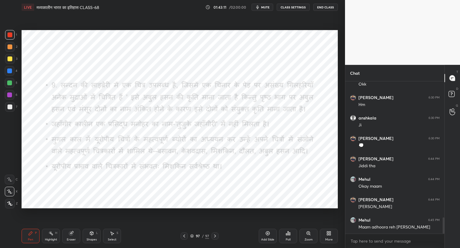
click at [330, 234] on icon at bounding box center [329, 233] width 1 height 1
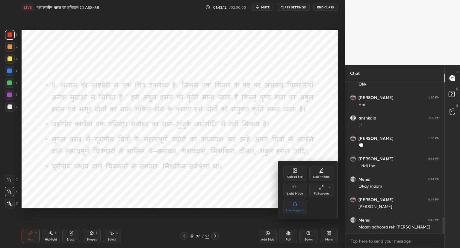
scroll to position [1294, 0]
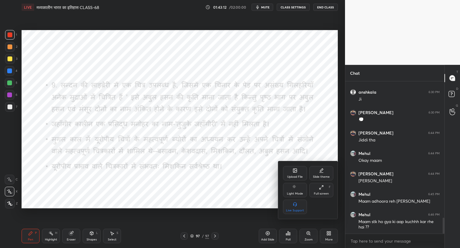
click at [296, 174] on div "Upload File" at bounding box center [295, 173] width 24 height 14
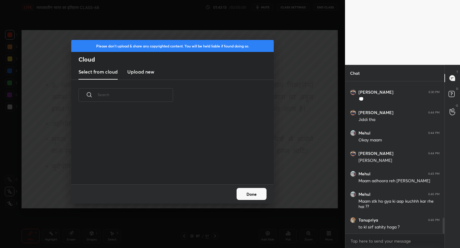
scroll to position [74, 192]
click at [135, 73] on h3 "Upload new" at bounding box center [140, 71] width 27 height 7
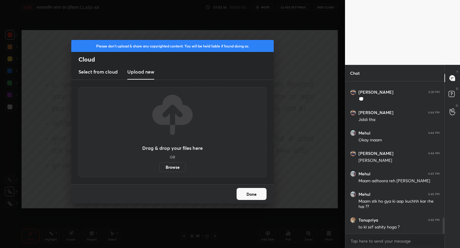
scroll to position [1334, 0]
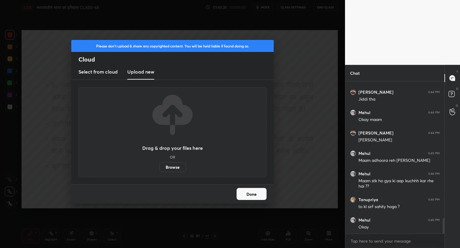
click at [176, 168] on label "Browse" at bounding box center [172, 167] width 27 height 10
click at [159, 168] on input "Browse" at bounding box center [159, 167] width 0 height 10
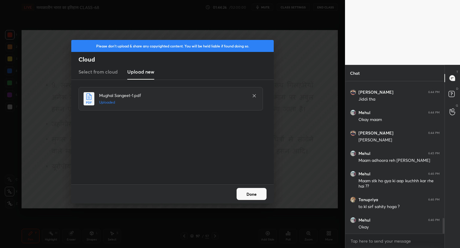
click at [259, 193] on button "Done" at bounding box center [252, 194] width 30 height 12
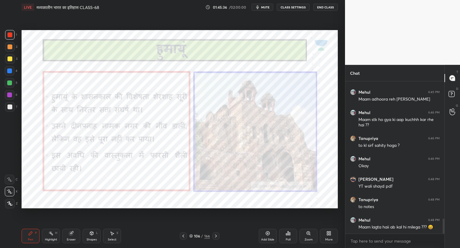
scroll to position [1416, 0]
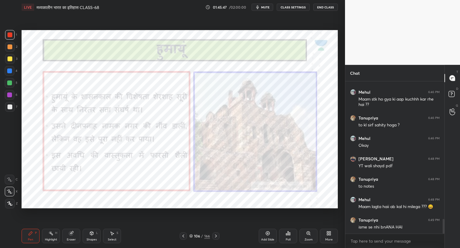
click at [215, 235] on icon at bounding box center [216, 235] width 5 height 5
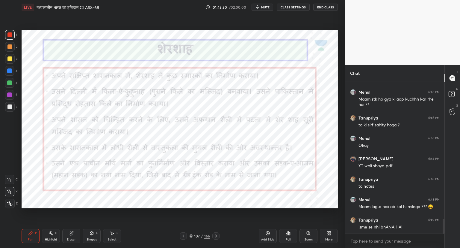
click at [184, 236] on icon at bounding box center [183, 235] width 5 height 5
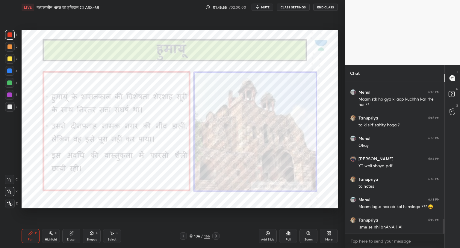
click at [266, 231] on icon at bounding box center [268, 233] width 5 height 5
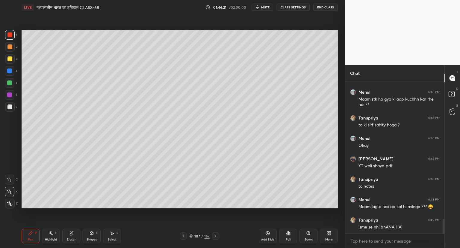
click at [11, 107] on div at bounding box center [9, 106] width 5 height 5
click at [239, 209] on div "Setting up your live class Poll for secs No correct answer Start poll" at bounding box center [179, 118] width 321 height 209
click at [242, 209] on div "Setting up your live class Poll for secs No correct answer Start poll" at bounding box center [179, 118] width 321 height 209
click at [247, 208] on div "Setting up your live class Poll for secs No correct answer Start poll" at bounding box center [179, 118] width 321 height 209
click at [269, 232] on icon at bounding box center [268, 233] width 4 height 4
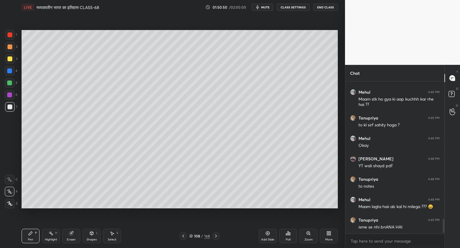
scroll to position [1436, 0]
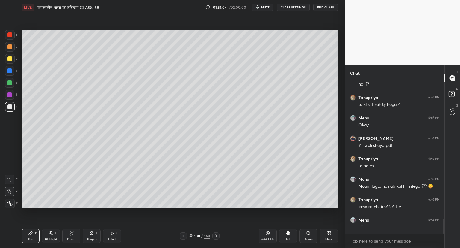
click at [183, 234] on icon at bounding box center [183, 235] width 5 height 5
click at [218, 234] on icon at bounding box center [216, 235] width 5 height 5
click at [269, 232] on icon at bounding box center [268, 233] width 4 height 4
click at [269, 234] on icon at bounding box center [268, 233] width 5 height 5
click at [269, 232] on icon at bounding box center [268, 233] width 5 height 5
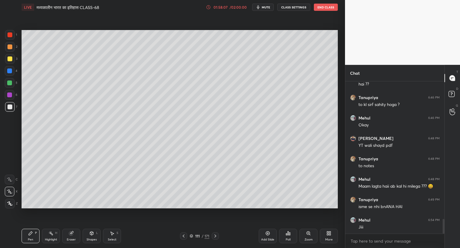
click at [65, 225] on div "Pen P Highlight H Eraser Shapes L Select S 111 / 171 Add Slide Poll Zoom More" at bounding box center [180, 236] width 317 height 24
click at [72, 236] on div "Eraser" at bounding box center [71, 235] width 18 height 14
click at [34, 232] on div "Pen P" at bounding box center [31, 235] width 18 height 14
click at [268, 232] on icon at bounding box center [268, 233] width 5 height 5
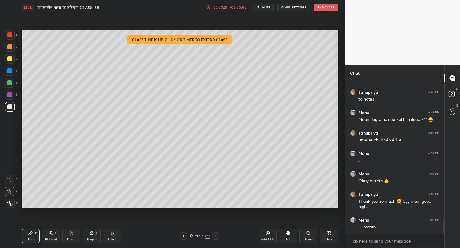
scroll to position [1523, 0]
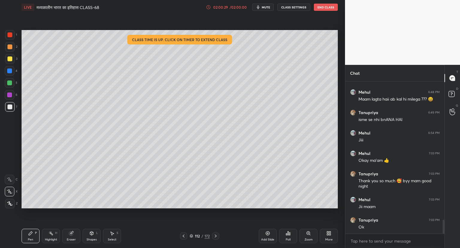
click at [269, 233] on icon at bounding box center [268, 233] width 2 height 2
click at [268, 7] on span "mute" at bounding box center [266, 7] width 8 height 4
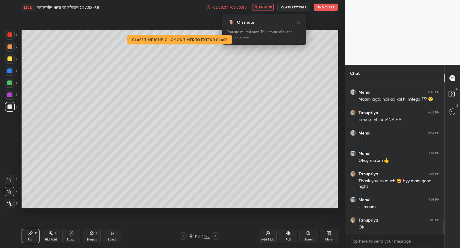
click at [266, 7] on span "unmute" at bounding box center [265, 7] width 13 height 4
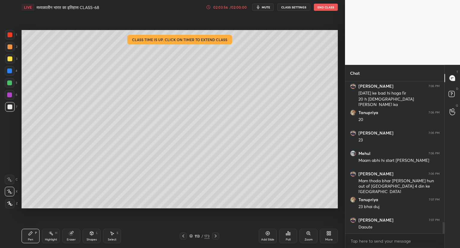
scroll to position [1891, 0]
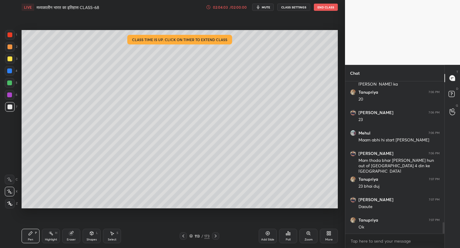
click at [321, 5] on button "End Class" at bounding box center [326, 7] width 24 height 7
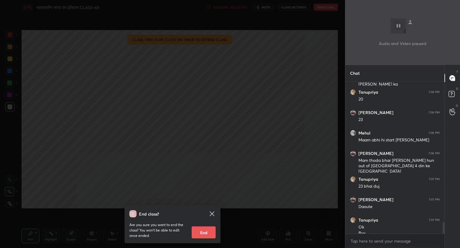
scroll to position [1897, 0]
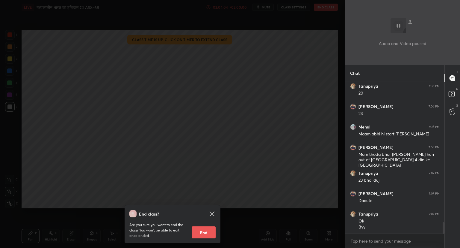
click at [201, 235] on button "End" at bounding box center [204, 232] width 24 height 12
type textarea "x"
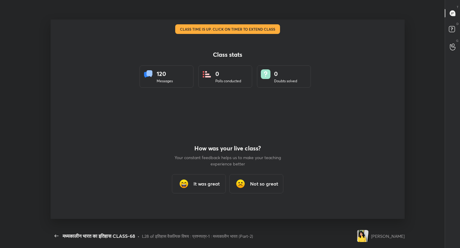
scroll to position [0, 0]
